Goal: Book appointment/travel/reservation

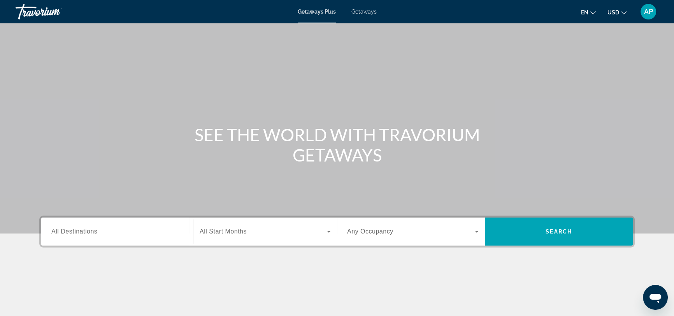
click at [229, 233] on span "All Start Months" at bounding box center [223, 231] width 47 height 7
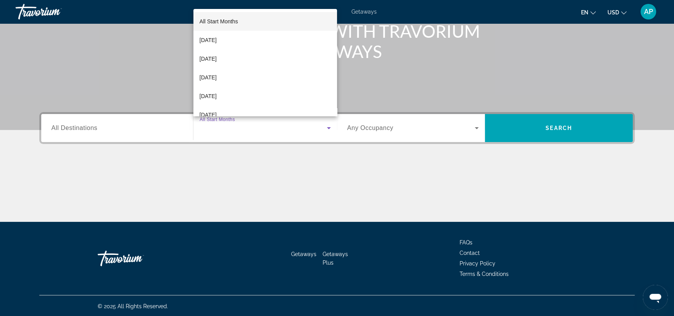
scroll to position [105, 0]
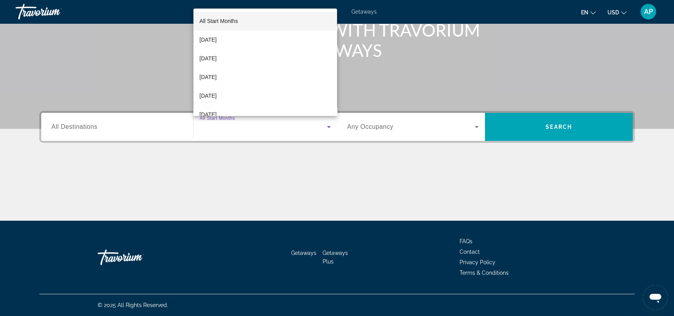
click at [97, 124] on div at bounding box center [337, 158] width 674 height 316
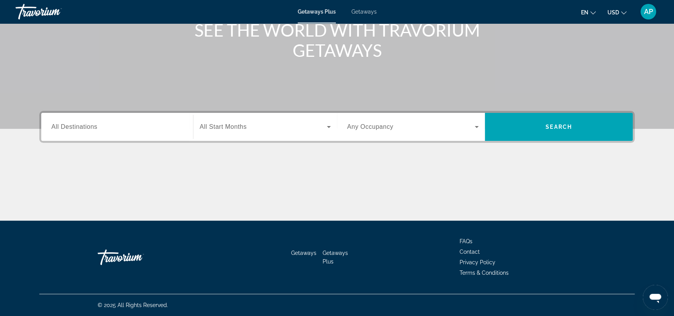
click at [95, 128] on span "All Destinations" at bounding box center [74, 126] width 46 height 7
click at [95, 128] on input "Destination All Destinations" at bounding box center [116, 127] width 131 height 9
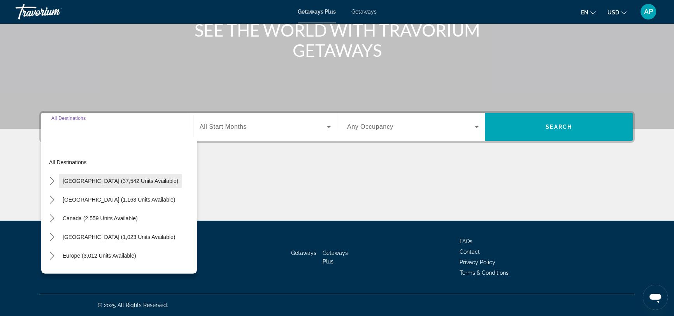
click at [89, 179] on span "[GEOGRAPHIC_DATA] (37,542 units available)" at bounding box center [121, 181] width 116 height 6
type input "**********"
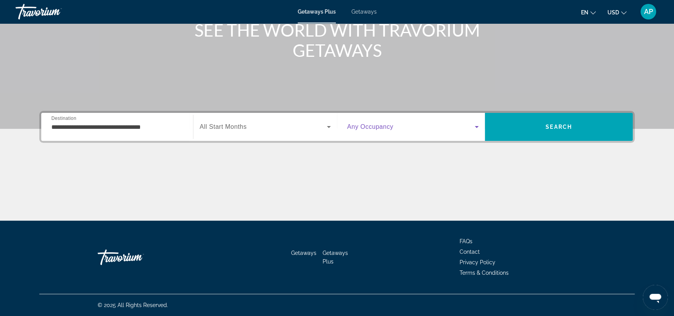
click at [475, 128] on icon "Search widget" at bounding box center [476, 126] width 9 height 9
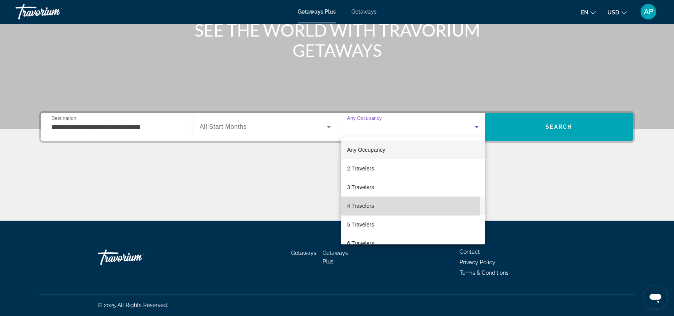
click at [365, 205] on span "4 Travelers" at bounding box center [360, 205] width 27 height 9
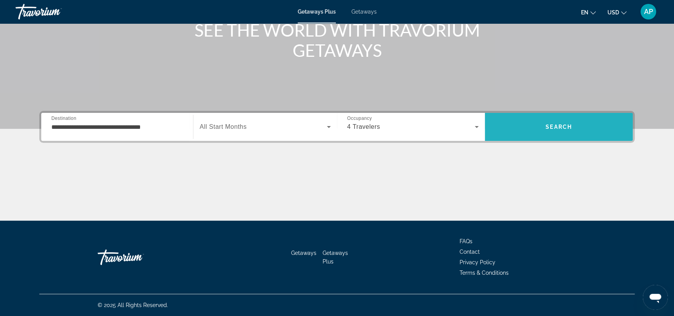
click at [560, 122] on span "Search" at bounding box center [559, 126] width 148 height 19
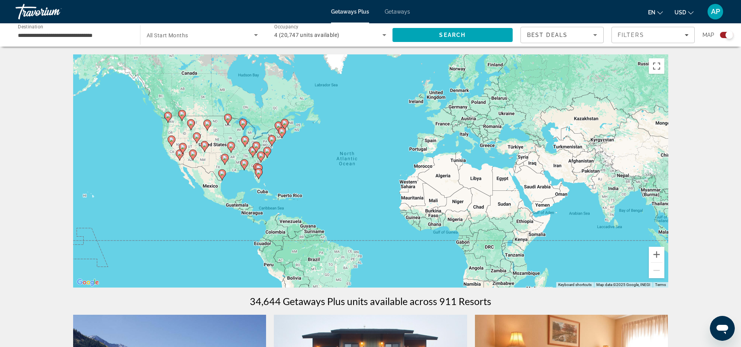
click at [243, 152] on div "To activate drag with keyboard, press Alt + Enter. Once in keyboard drag state,…" at bounding box center [370, 170] width 595 height 233
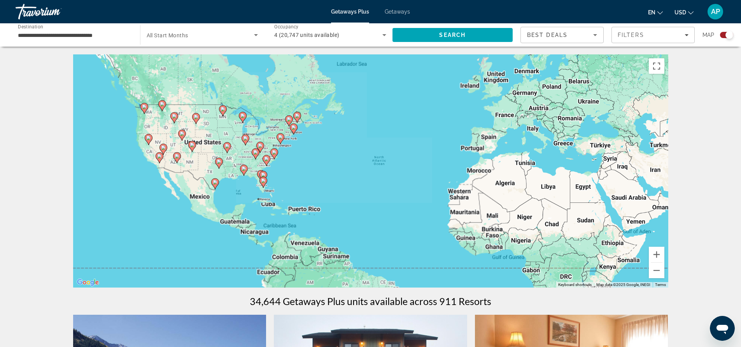
click at [243, 152] on div "To activate drag with keyboard, press Alt + Enter. Once in keyboard drag state,…" at bounding box center [370, 170] width 595 height 233
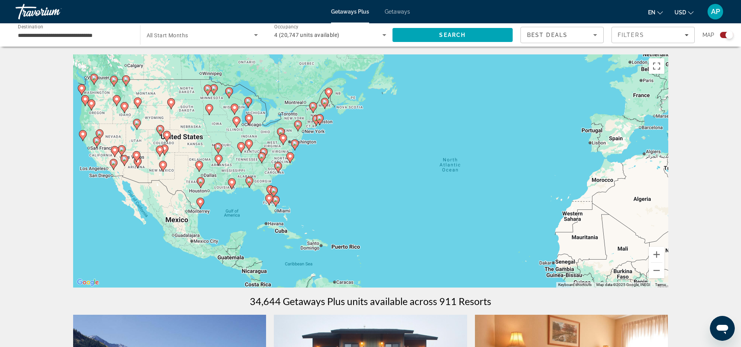
click at [226, 152] on div "To activate drag with keyboard, press Alt + Enter. Once in keyboard drag state,…" at bounding box center [370, 170] width 595 height 233
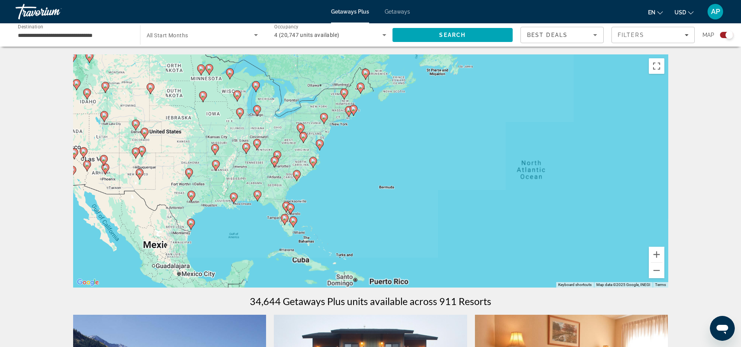
click at [226, 151] on div "To activate drag with keyboard, press Alt + Enter. Once in keyboard drag state,…" at bounding box center [370, 170] width 595 height 233
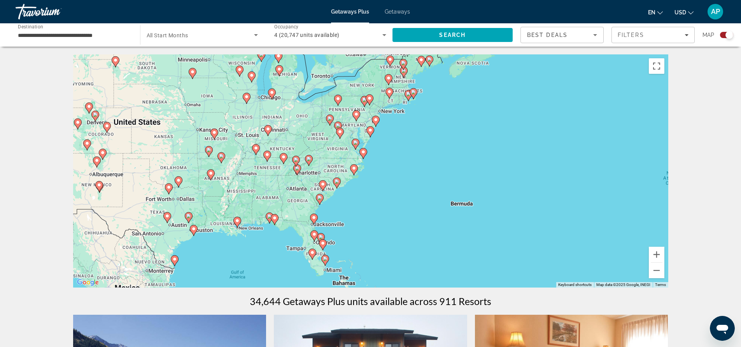
click at [226, 142] on div "To activate drag with keyboard, press Alt + Enter. Once in keyboard drag state,…" at bounding box center [370, 170] width 595 height 233
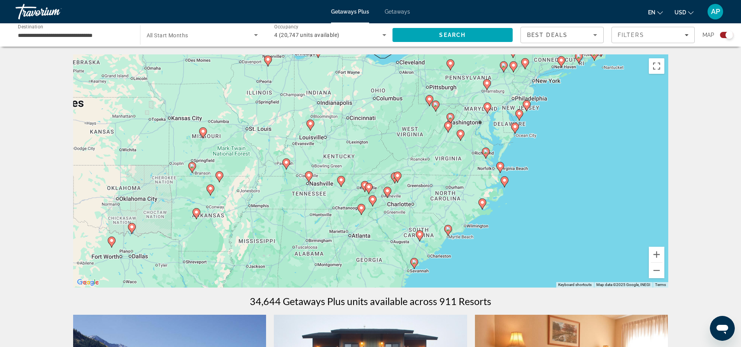
click at [202, 130] on image "Main content" at bounding box center [203, 131] width 5 height 5
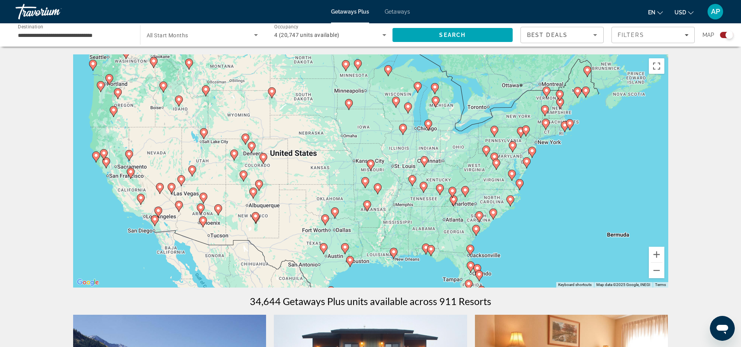
click at [370, 164] on image "Main content" at bounding box center [370, 163] width 5 height 5
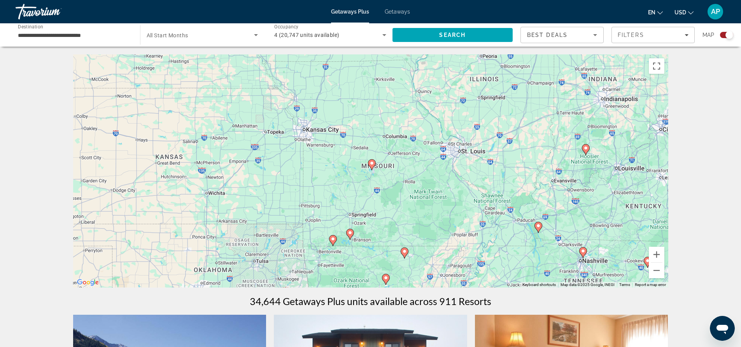
click at [371, 165] on image "Main content" at bounding box center [372, 163] width 5 height 5
type input "**********"
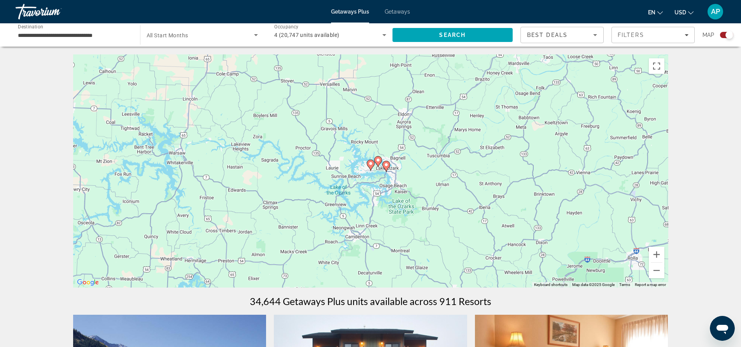
click at [379, 175] on div "To activate drag with keyboard, press Alt + Enter. Once in keyboard drag state,…" at bounding box center [370, 170] width 595 height 233
click at [387, 167] on image "Main content" at bounding box center [386, 165] width 5 height 5
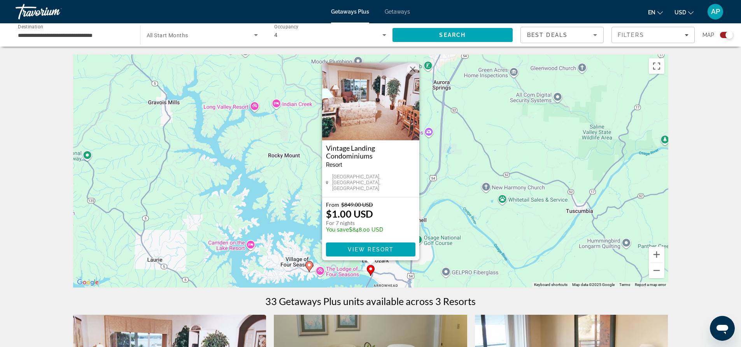
click at [414, 72] on button "Close" at bounding box center [413, 69] width 12 height 12
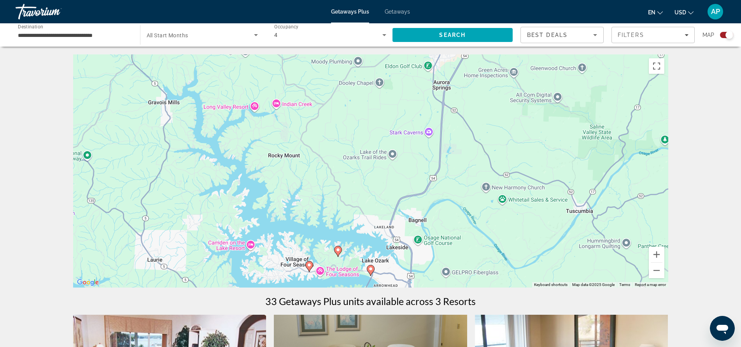
click at [337, 250] on image "Main content" at bounding box center [338, 250] width 5 height 5
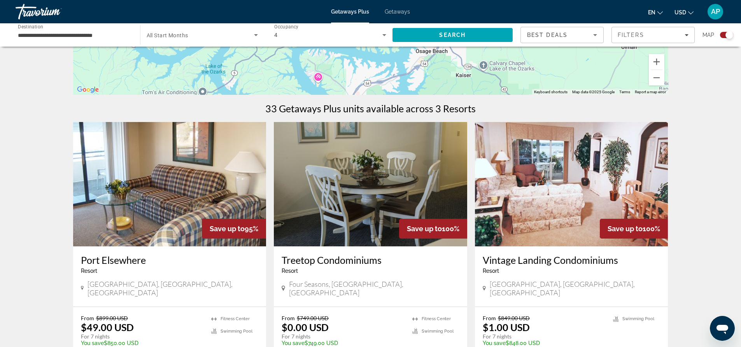
scroll to position [194, 0]
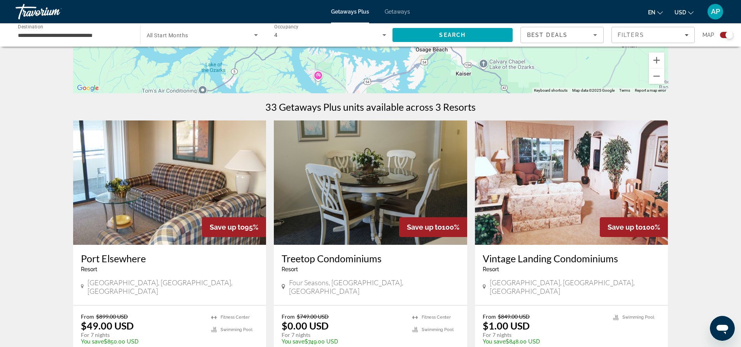
click at [404, 189] on img "Main content" at bounding box center [370, 183] width 193 height 124
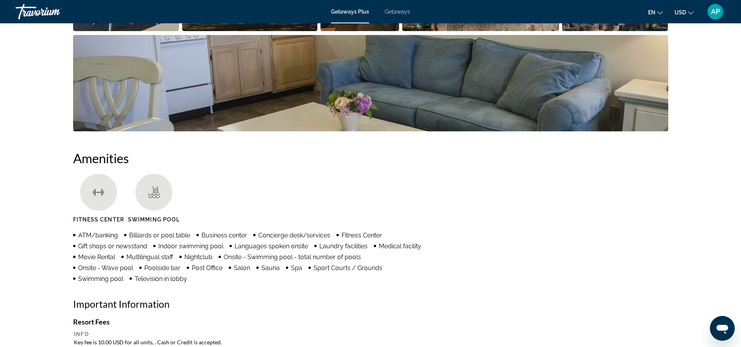
scroll to position [293, 0]
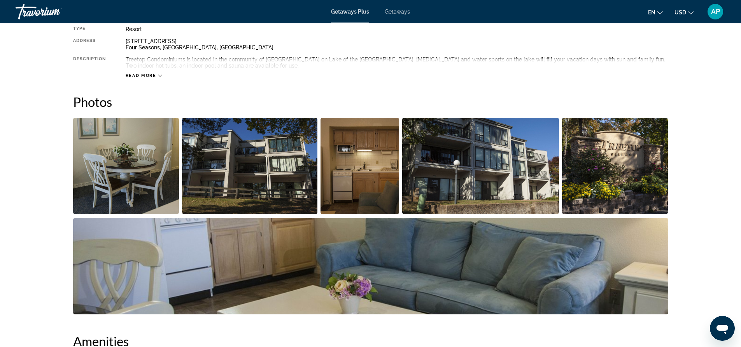
click at [132, 184] on img "Open full-screen image slider" at bounding box center [126, 166] width 106 height 96
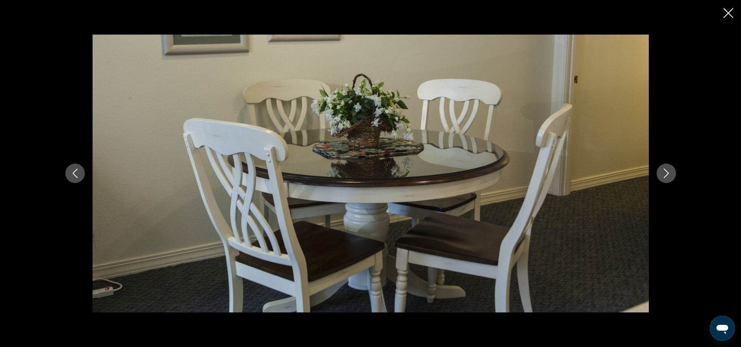
click at [668, 173] on icon "Next image" at bounding box center [666, 173] width 5 height 9
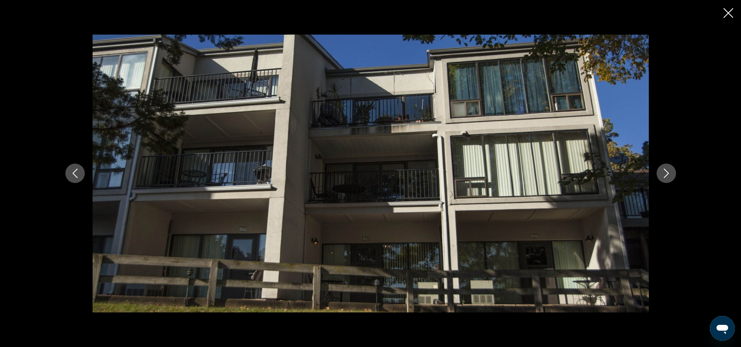
click at [668, 173] on icon "Next image" at bounding box center [666, 173] width 5 height 9
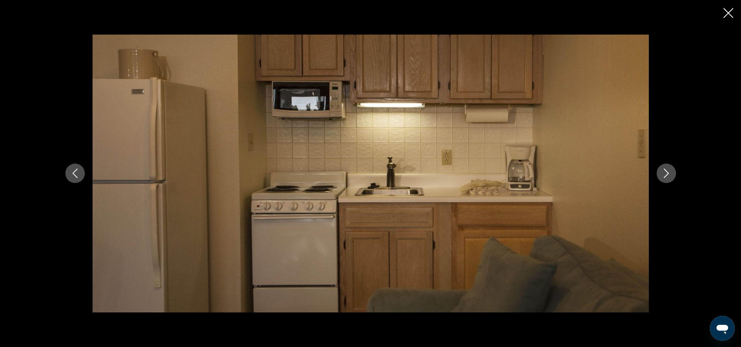
click at [668, 173] on icon "Next image" at bounding box center [666, 173] width 5 height 9
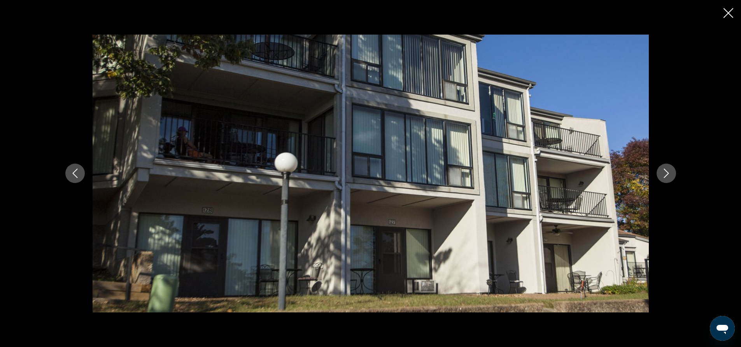
click at [668, 173] on icon "Next image" at bounding box center [666, 173] width 5 height 9
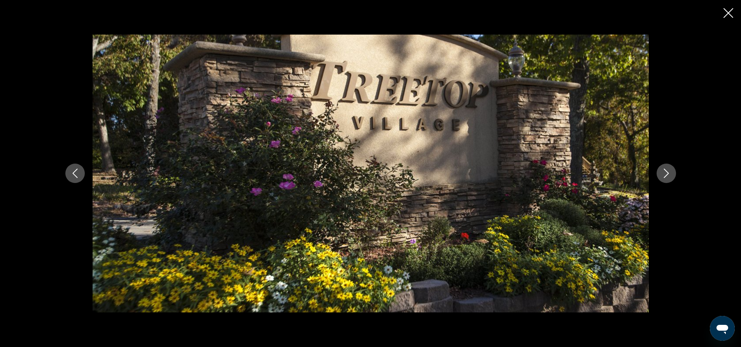
click at [668, 173] on icon "Next image" at bounding box center [666, 173] width 5 height 9
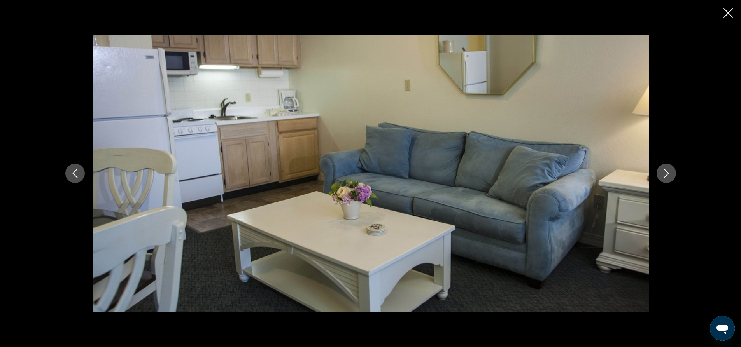
click at [668, 173] on icon "Next image" at bounding box center [666, 173] width 5 height 9
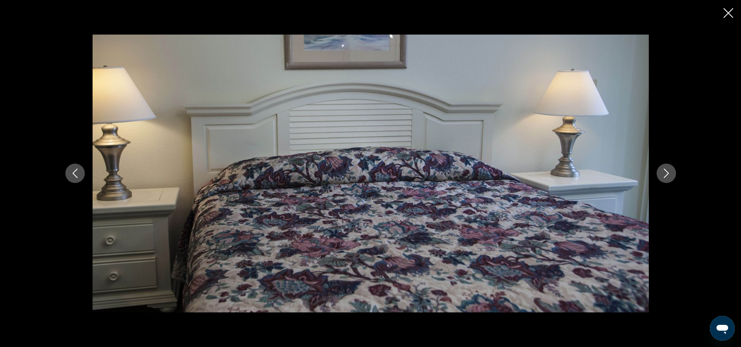
click at [668, 173] on icon "Next image" at bounding box center [666, 173] width 5 height 9
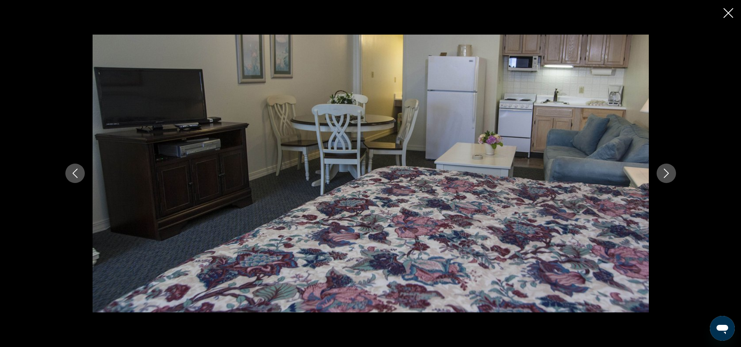
click at [668, 173] on icon "Next image" at bounding box center [666, 173] width 5 height 9
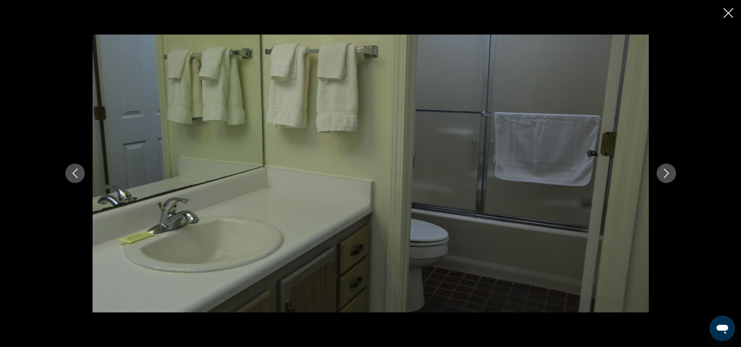
click at [668, 173] on icon "Next image" at bounding box center [666, 173] width 5 height 9
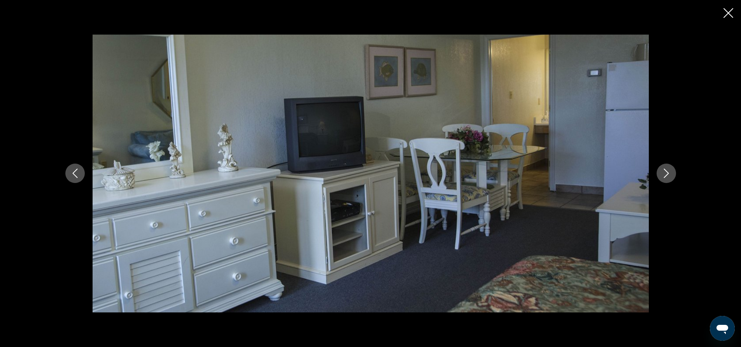
click at [668, 173] on icon "Next image" at bounding box center [666, 173] width 5 height 9
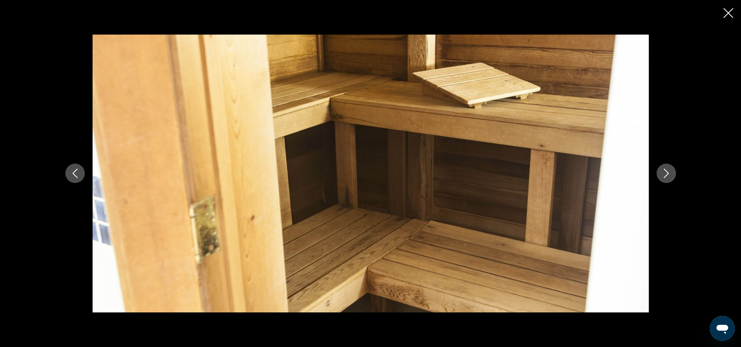
click at [668, 173] on icon "Next image" at bounding box center [666, 173] width 5 height 9
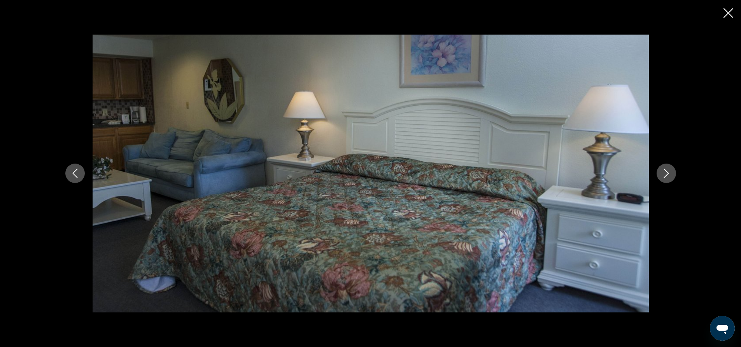
click at [668, 173] on icon "Next image" at bounding box center [666, 173] width 5 height 9
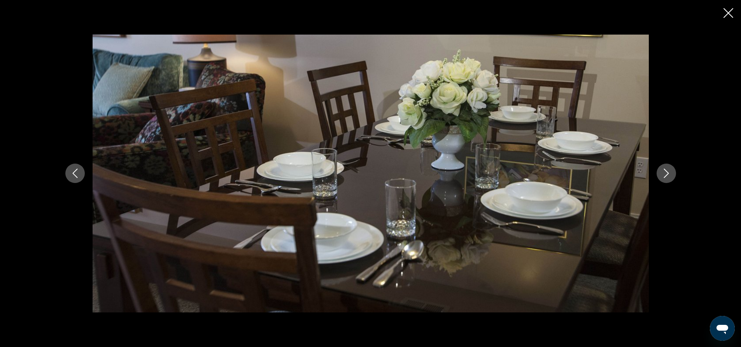
click at [668, 173] on icon "Next image" at bounding box center [666, 173] width 5 height 9
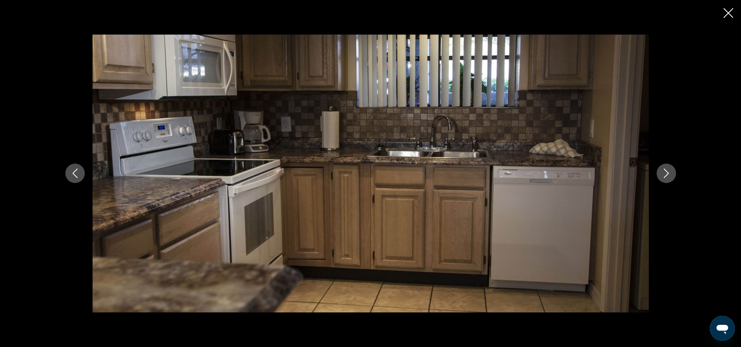
click at [668, 173] on icon "Next image" at bounding box center [666, 173] width 5 height 9
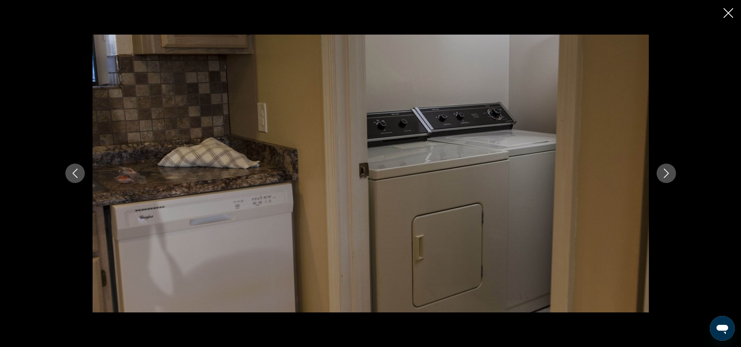
click at [668, 173] on icon "Next image" at bounding box center [666, 173] width 5 height 9
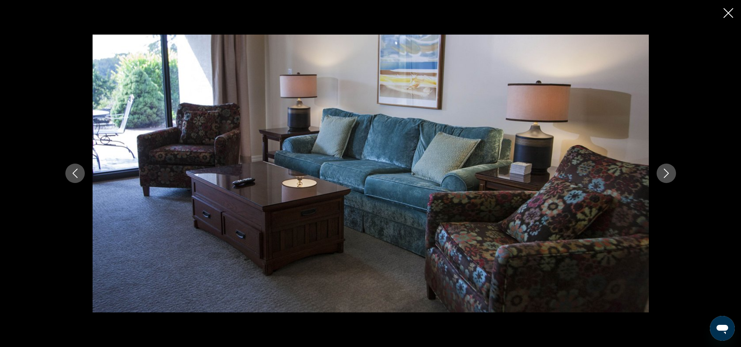
click at [668, 173] on icon "Next image" at bounding box center [666, 173] width 5 height 9
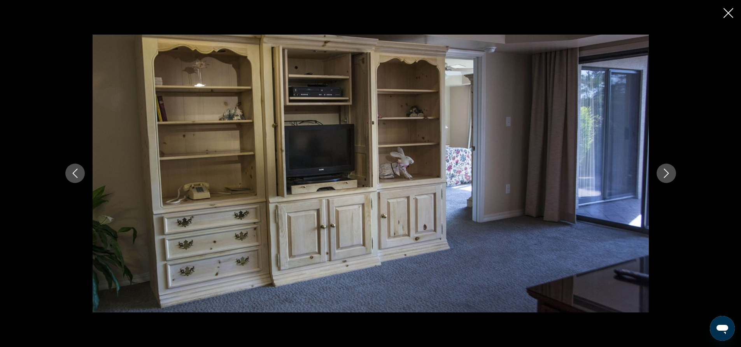
click at [668, 173] on icon "Next image" at bounding box center [666, 173] width 5 height 9
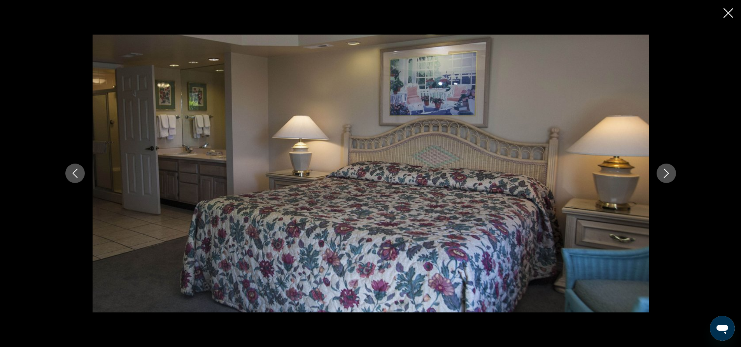
click at [668, 173] on icon "Next image" at bounding box center [666, 173] width 5 height 9
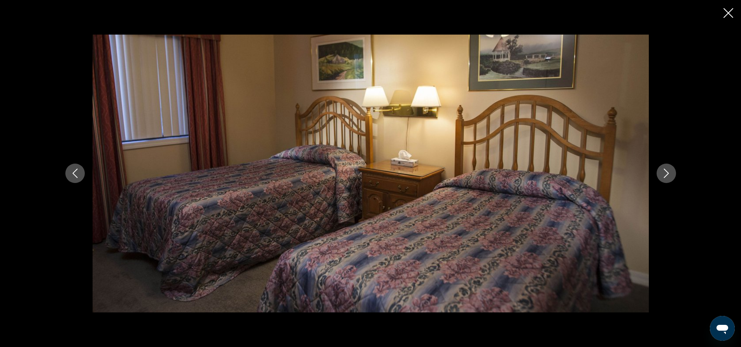
click at [668, 173] on icon "Next image" at bounding box center [666, 173] width 5 height 9
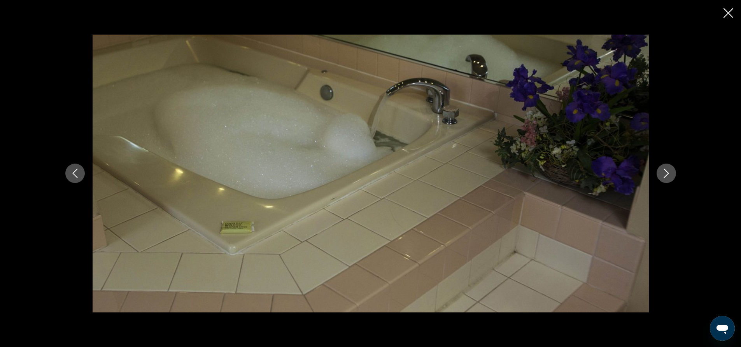
click at [668, 173] on icon "Next image" at bounding box center [666, 173] width 5 height 9
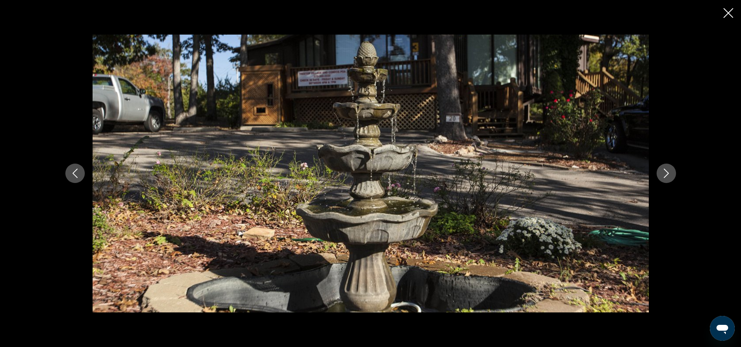
click at [668, 173] on icon "Next image" at bounding box center [666, 173] width 5 height 9
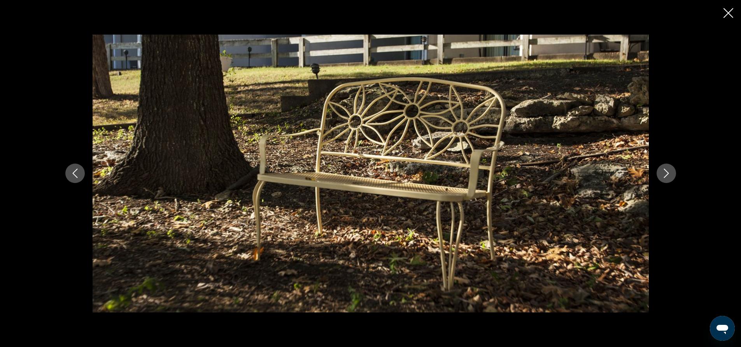
click at [668, 173] on icon "Next image" at bounding box center [666, 173] width 5 height 9
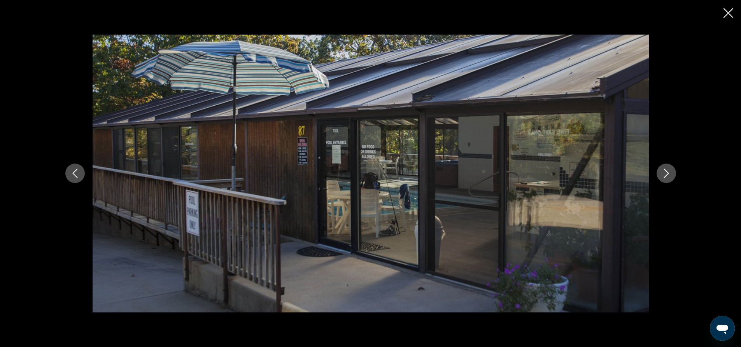
click at [668, 173] on icon "Next image" at bounding box center [666, 173] width 5 height 9
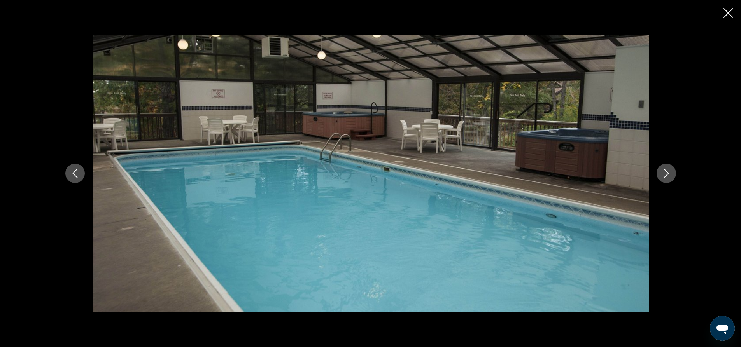
click at [668, 173] on icon "Next image" at bounding box center [666, 173] width 5 height 9
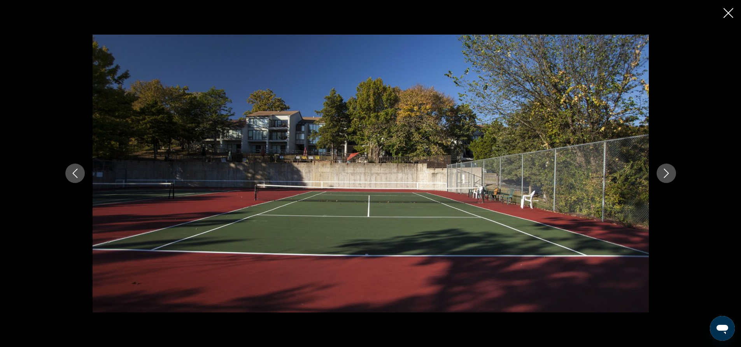
click at [668, 173] on icon "Next image" at bounding box center [666, 173] width 5 height 9
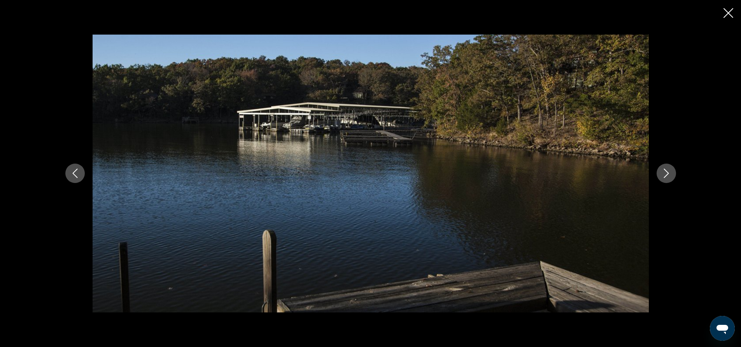
click at [668, 173] on icon "Next image" at bounding box center [666, 173] width 5 height 9
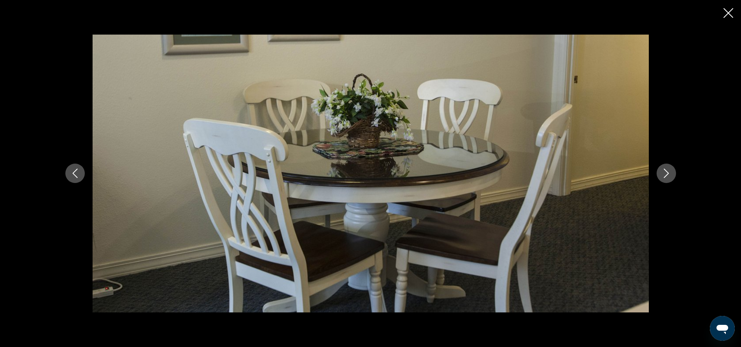
click at [668, 173] on icon "Next image" at bounding box center [666, 173] width 5 height 9
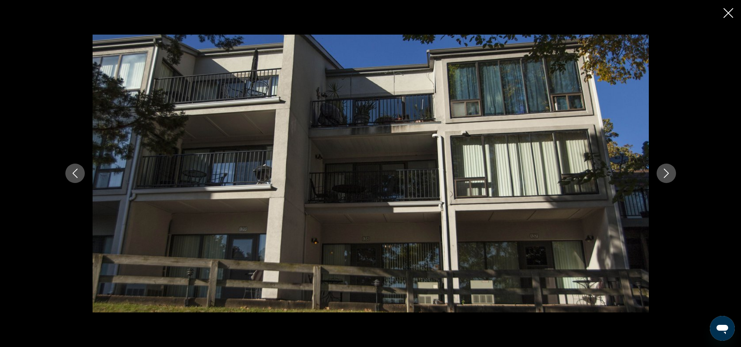
click at [668, 173] on icon "Next image" at bounding box center [666, 173] width 5 height 9
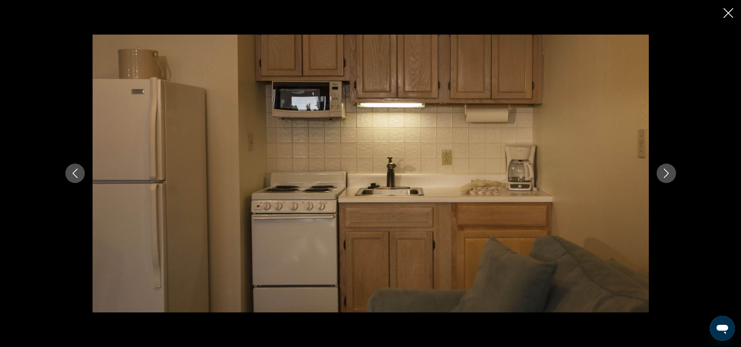
click at [668, 173] on icon "Next image" at bounding box center [666, 173] width 5 height 9
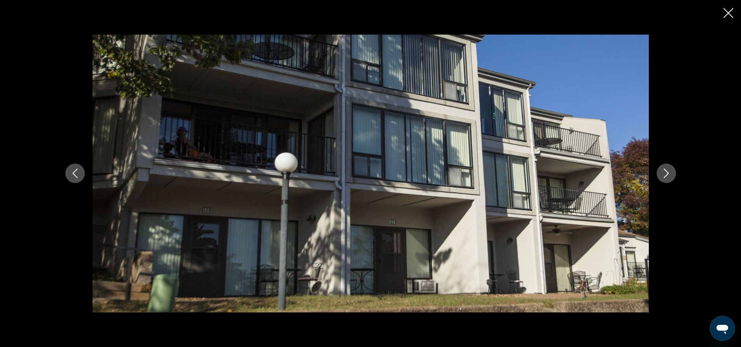
click at [668, 173] on icon "Next image" at bounding box center [666, 173] width 5 height 9
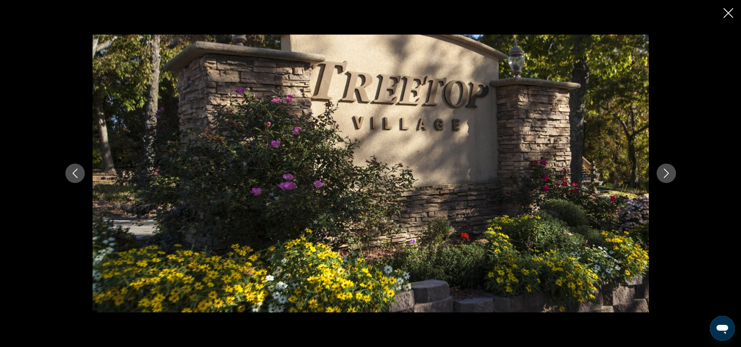
click at [668, 173] on icon "Next image" at bounding box center [666, 173] width 5 height 9
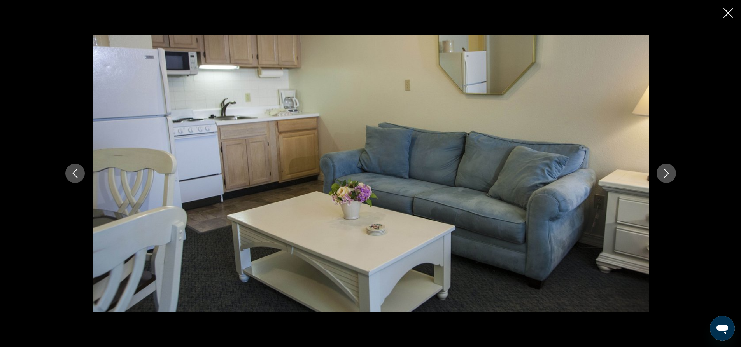
click at [668, 173] on icon "Next image" at bounding box center [666, 173] width 5 height 9
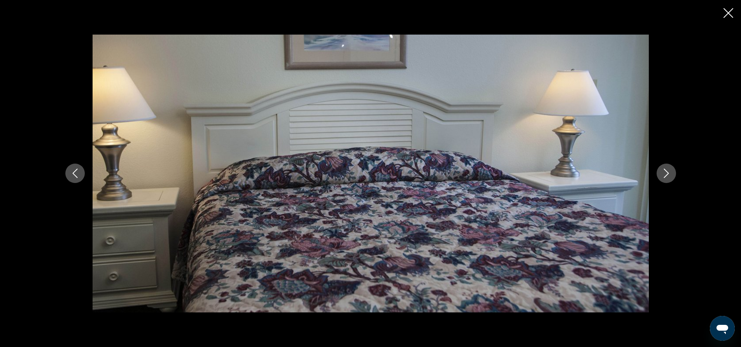
click at [668, 173] on icon "Next image" at bounding box center [666, 173] width 5 height 9
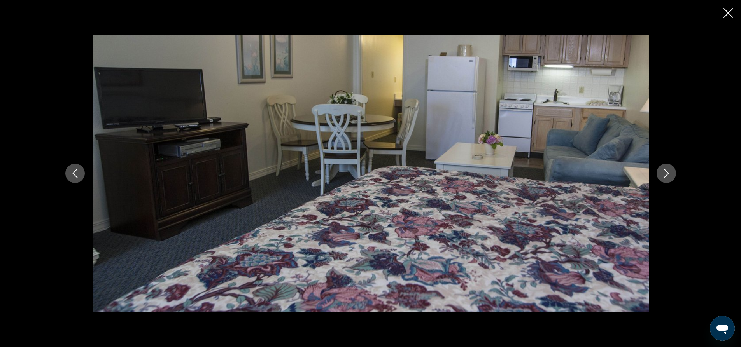
click at [668, 173] on icon "Next image" at bounding box center [666, 173] width 5 height 9
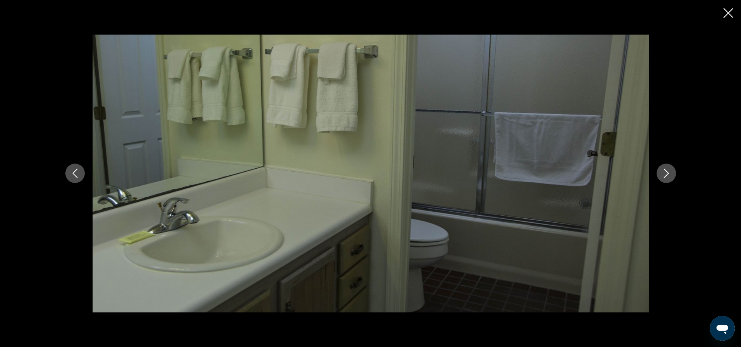
click at [668, 173] on icon "Next image" at bounding box center [666, 173] width 5 height 9
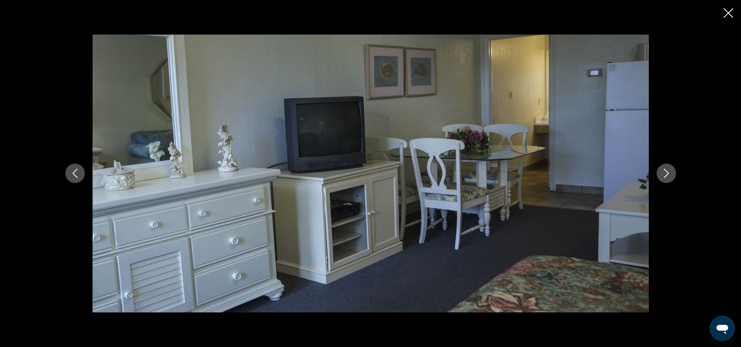
click at [668, 173] on icon "Next image" at bounding box center [666, 173] width 5 height 9
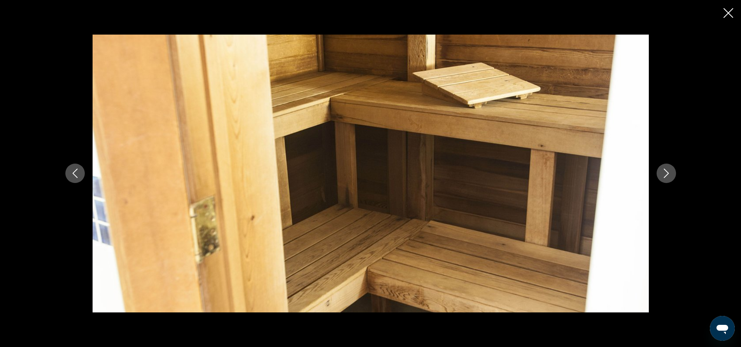
click at [668, 173] on icon "Next image" at bounding box center [666, 173] width 5 height 9
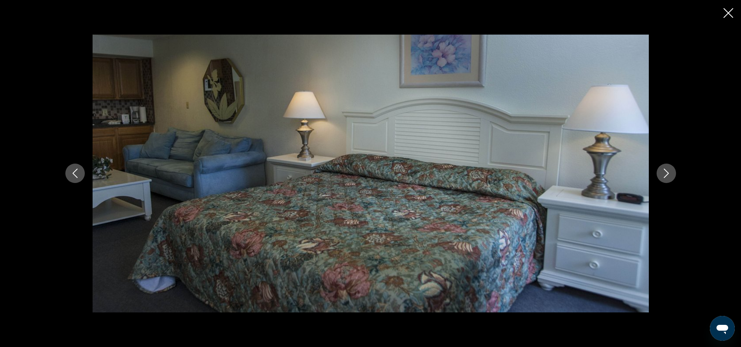
click at [668, 173] on icon "Next image" at bounding box center [666, 173] width 5 height 9
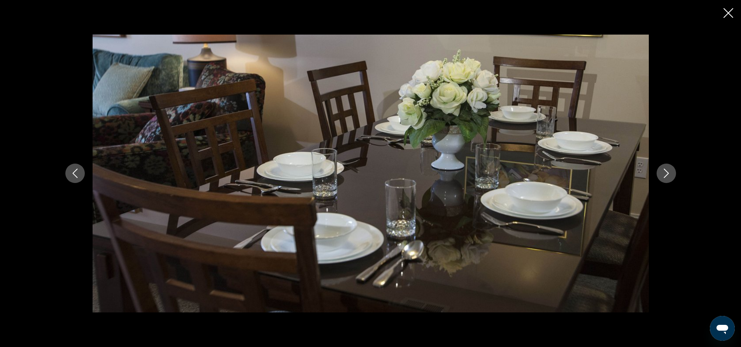
click at [668, 173] on icon "Next image" at bounding box center [666, 173] width 5 height 9
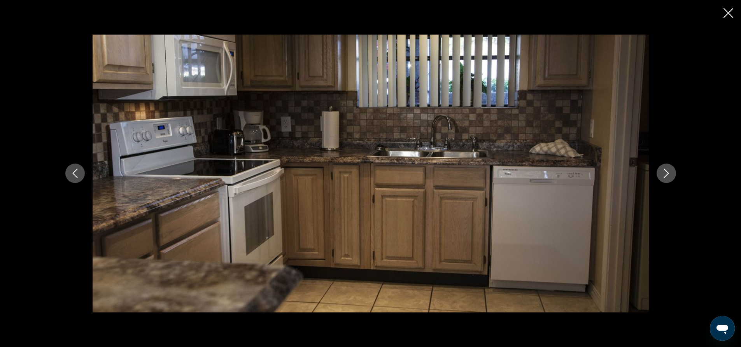
click at [668, 173] on icon "Next image" at bounding box center [666, 173] width 5 height 9
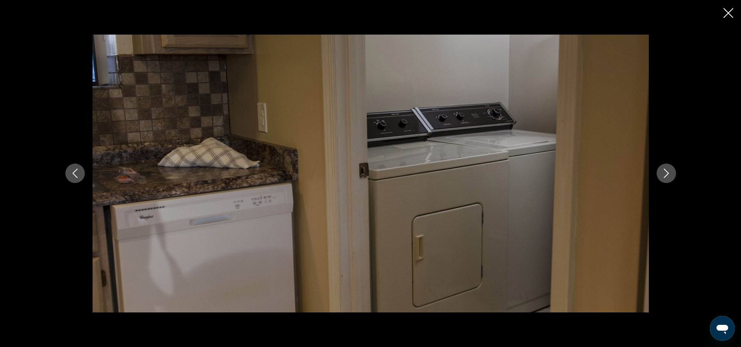
click at [668, 173] on icon "Next image" at bounding box center [666, 173] width 5 height 9
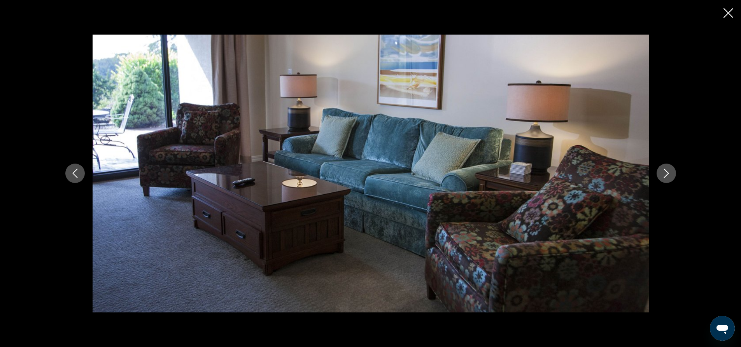
click at [668, 173] on icon "Next image" at bounding box center [666, 173] width 5 height 9
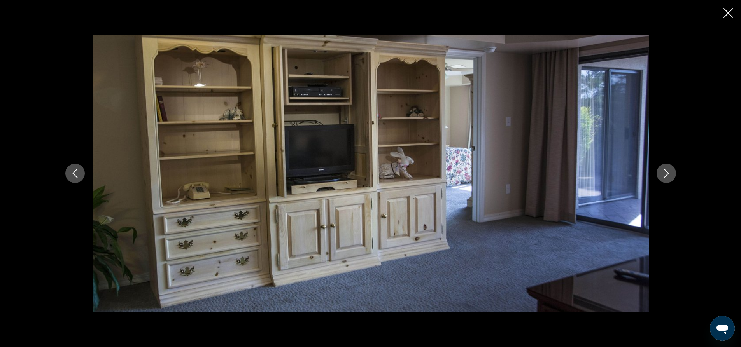
click at [668, 173] on icon "Next image" at bounding box center [666, 173] width 5 height 9
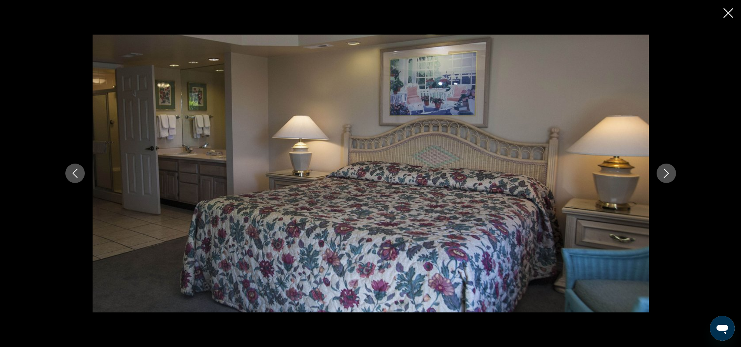
click at [668, 173] on icon "Next image" at bounding box center [666, 173] width 5 height 9
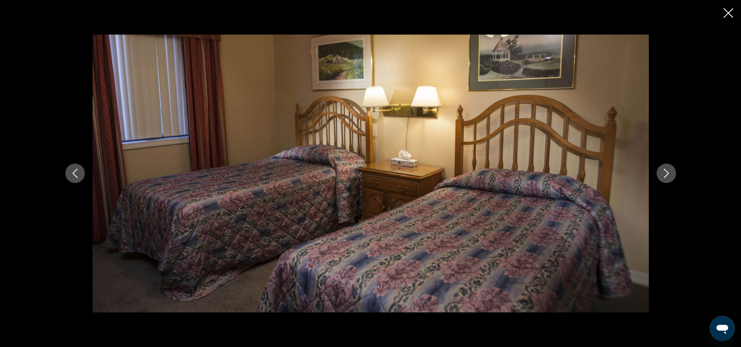
click at [668, 173] on icon "Next image" at bounding box center [666, 173] width 5 height 9
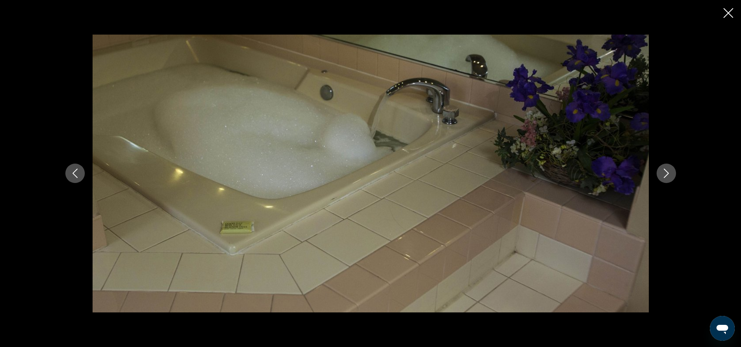
click at [668, 173] on icon "Next image" at bounding box center [666, 173] width 5 height 9
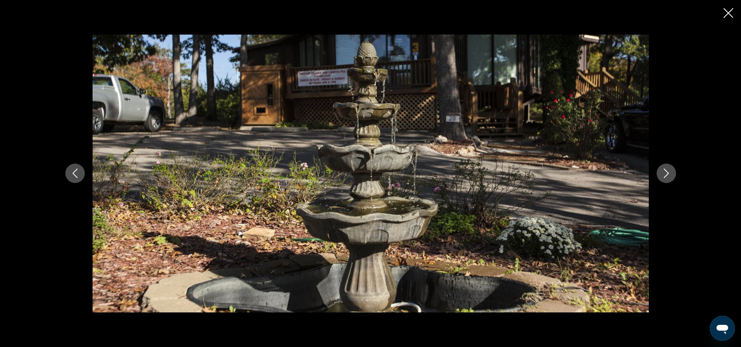
click at [678, 17] on icon "Close slideshow" at bounding box center [728, 13] width 10 height 10
